Goal: Task Accomplishment & Management: Manage account settings

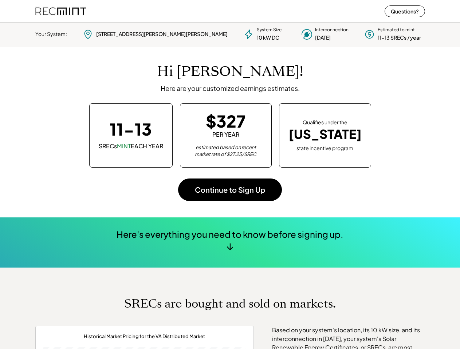
scroll to position [102, 203]
